Goal: Information Seeking & Learning: Learn about a topic

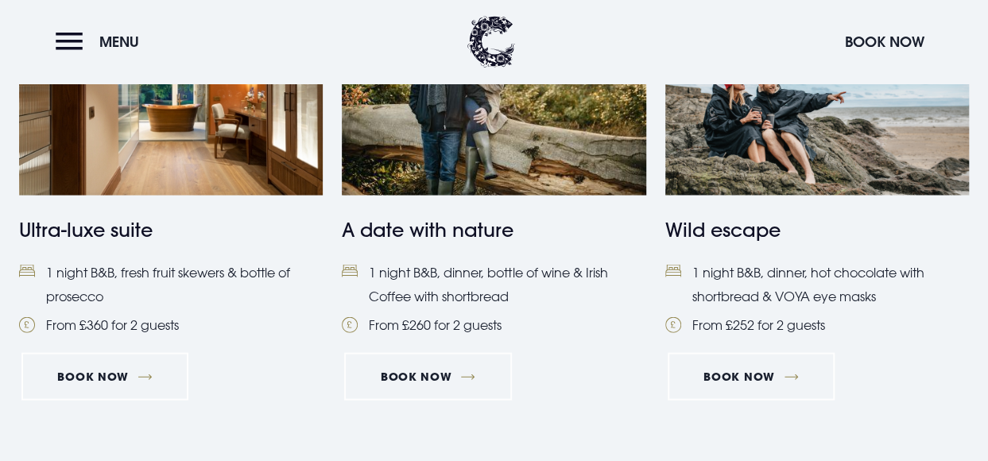
scroll to position [1669, 0]
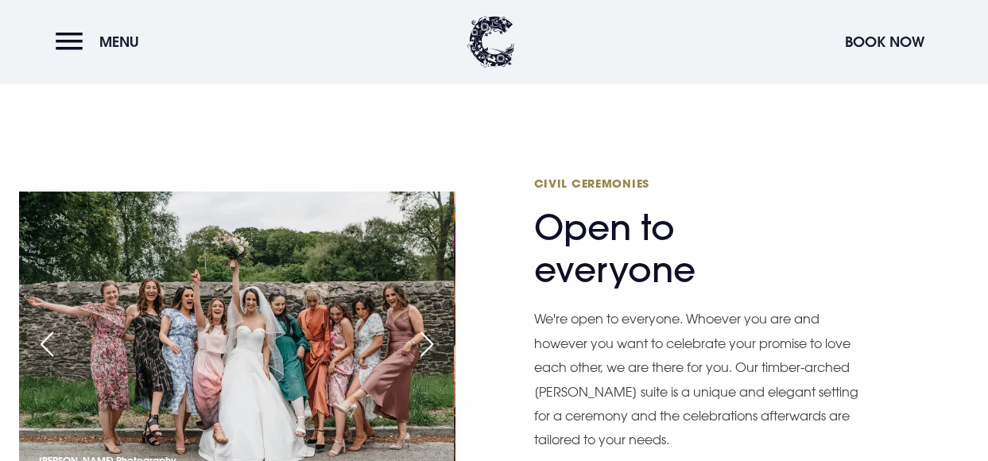
scroll to position [1987, 0]
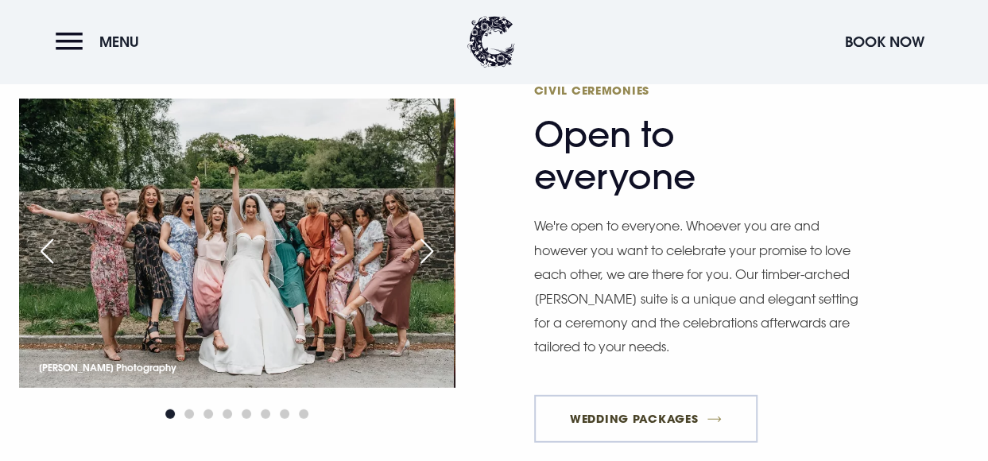
click at [628, 416] on link "Wedding Packages" at bounding box center [646, 419] width 224 height 48
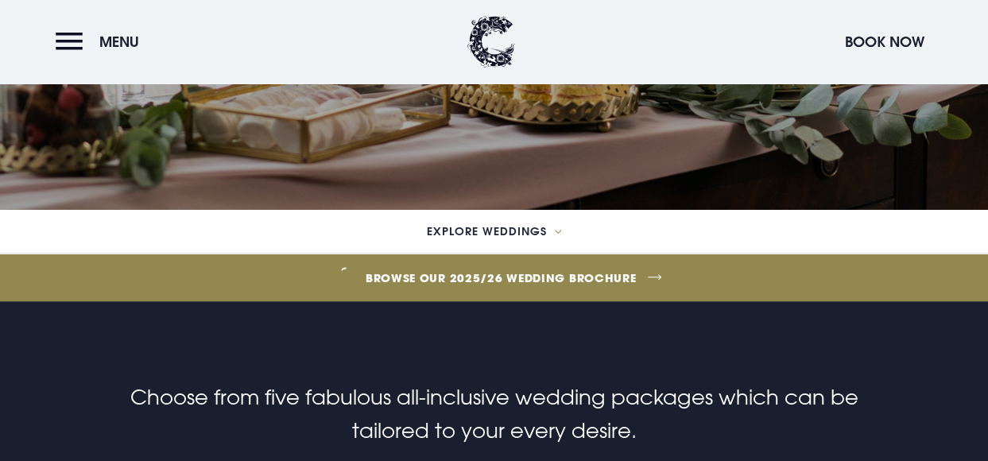
scroll to position [318, 0]
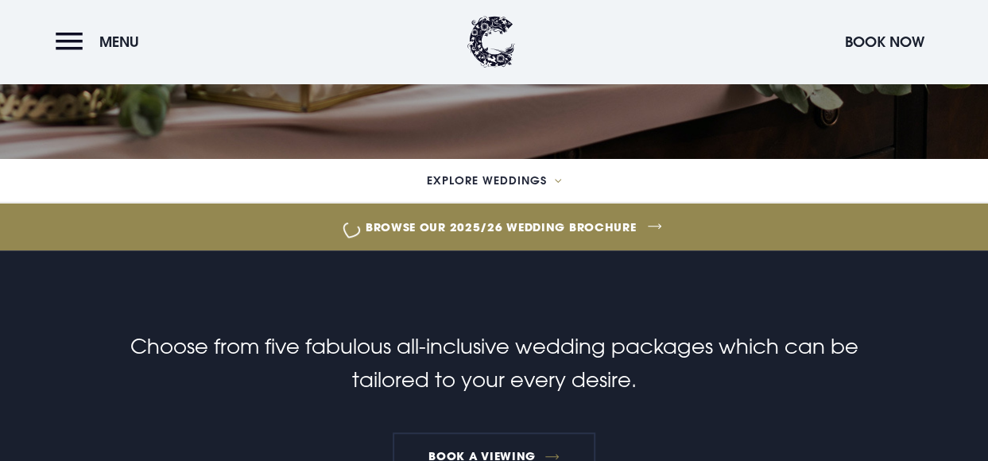
click at [591, 226] on link "Browse our 2025/26 wedding brochure" at bounding box center [501, 227] width 2247 height 60
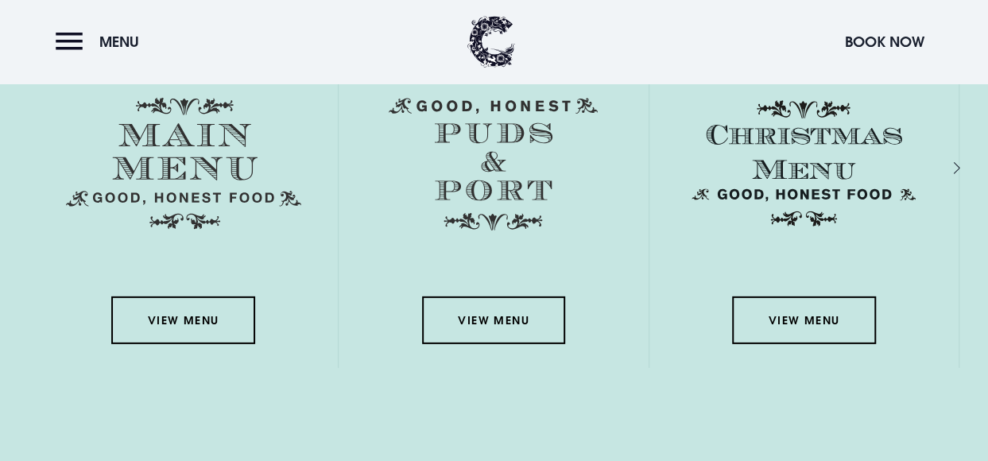
scroll to position [2225, 0]
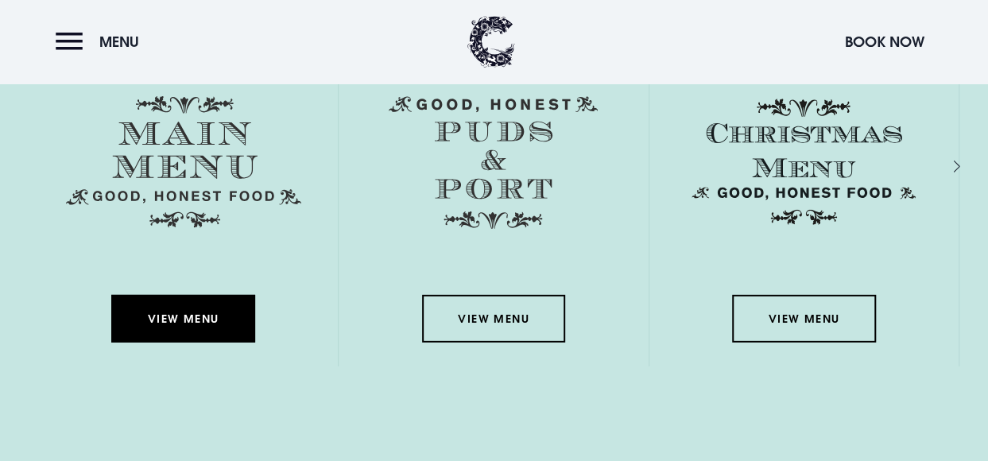
click at [210, 325] on link "View Menu" at bounding box center [182, 319] width 143 height 48
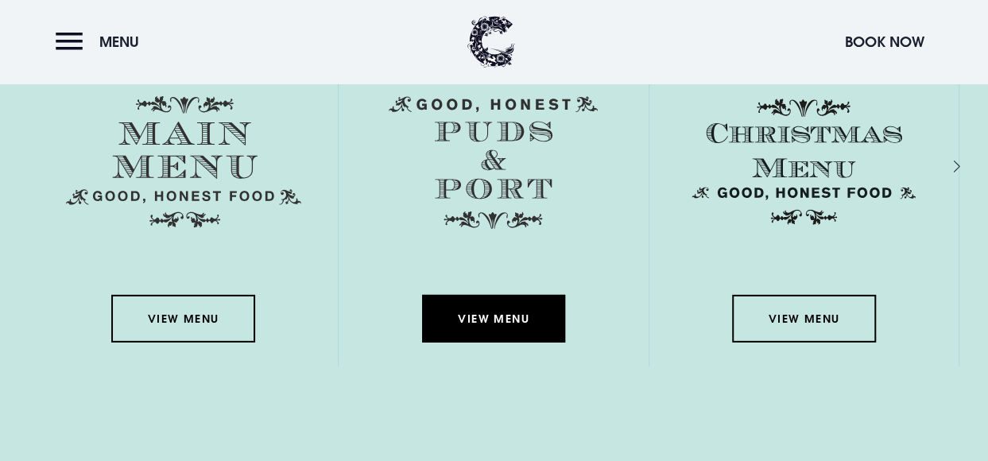
click at [507, 309] on link "View Menu" at bounding box center [493, 319] width 143 height 48
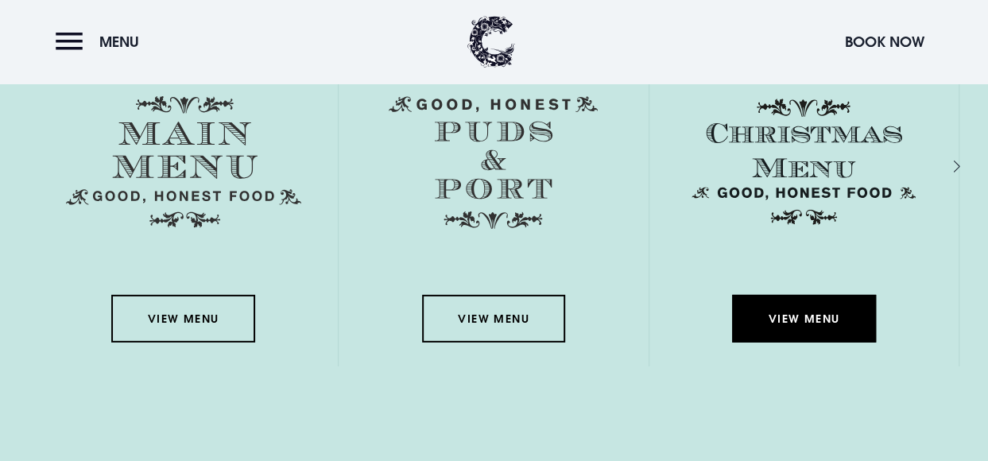
click at [787, 323] on link "View Menu" at bounding box center [803, 319] width 143 height 48
